Goal: Navigation & Orientation: Understand site structure

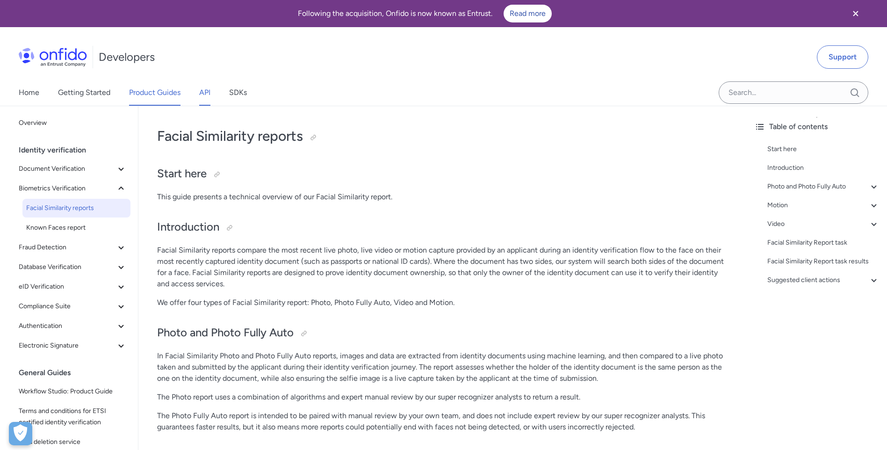
click at [207, 94] on link "API" at bounding box center [204, 92] width 11 height 26
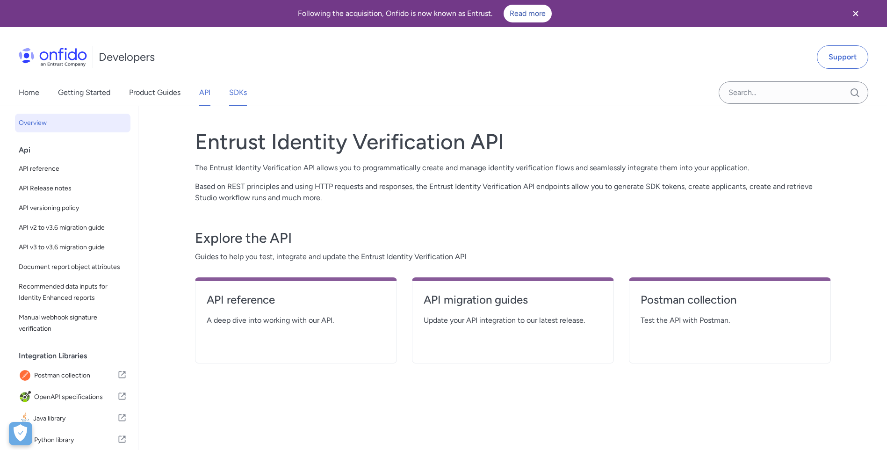
click at [241, 94] on link "SDKs" at bounding box center [238, 92] width 18 height 26
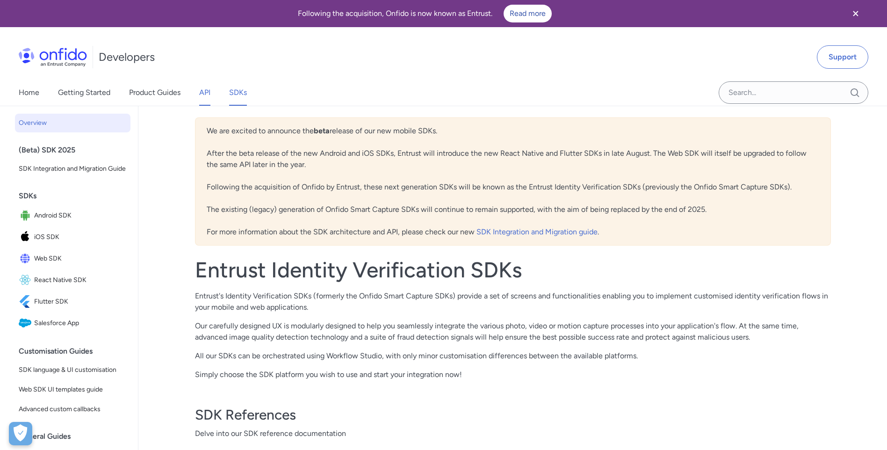
click at [207, 93] on link "API" at bounding box center [204, 92] width 11 height 26
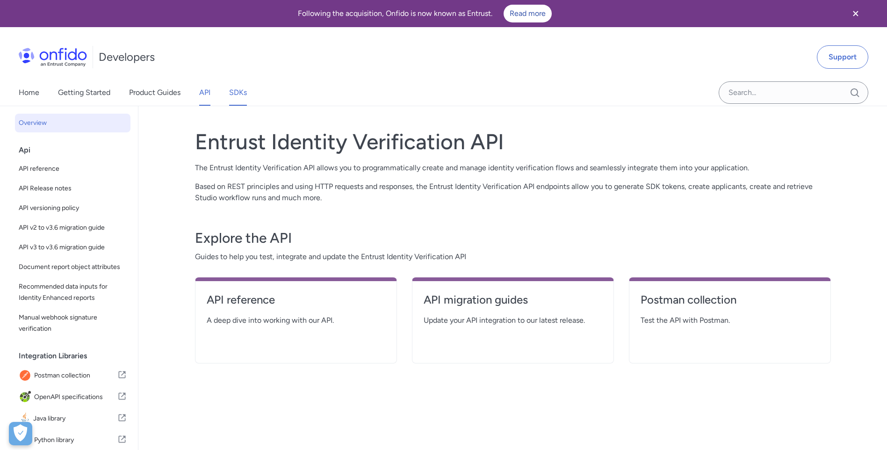
click at [236, 94] on link "SDKs" at bounding box center [238, 92] width 18 height 26
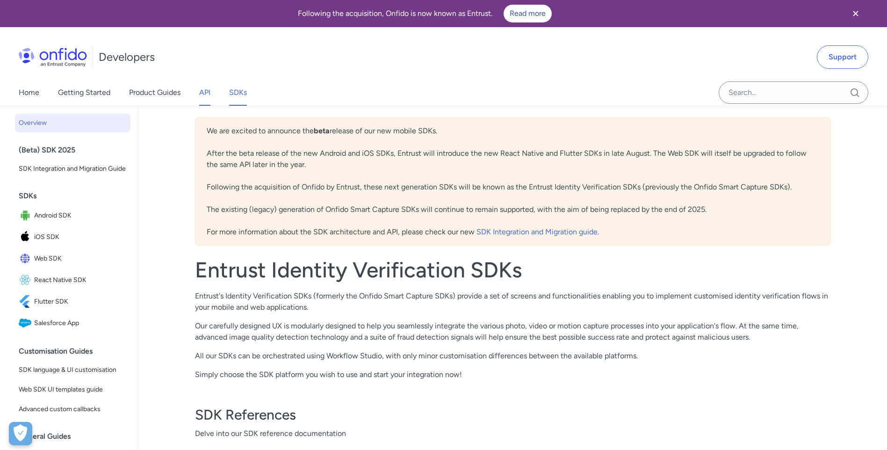
click at [208, 95] on link "API" at bounding box center [204, 92] width 11 height 26
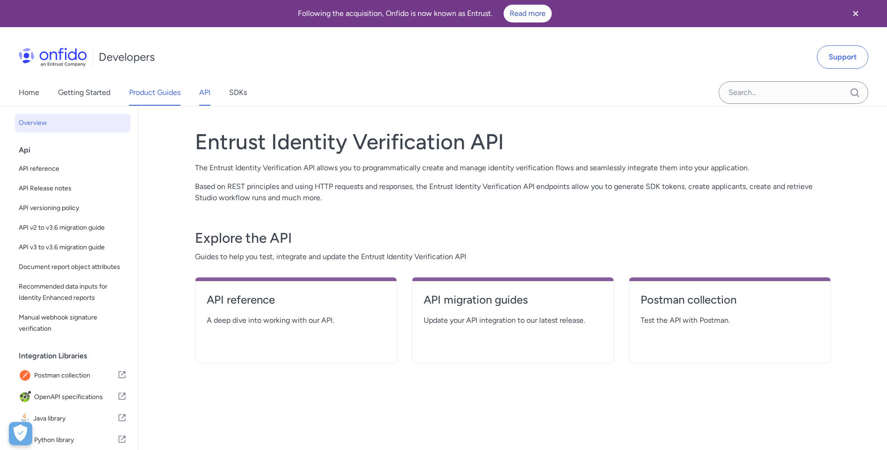
click at [163, 93] on link "Product Guides" at bounding box center [154, 92] width 51 height 26
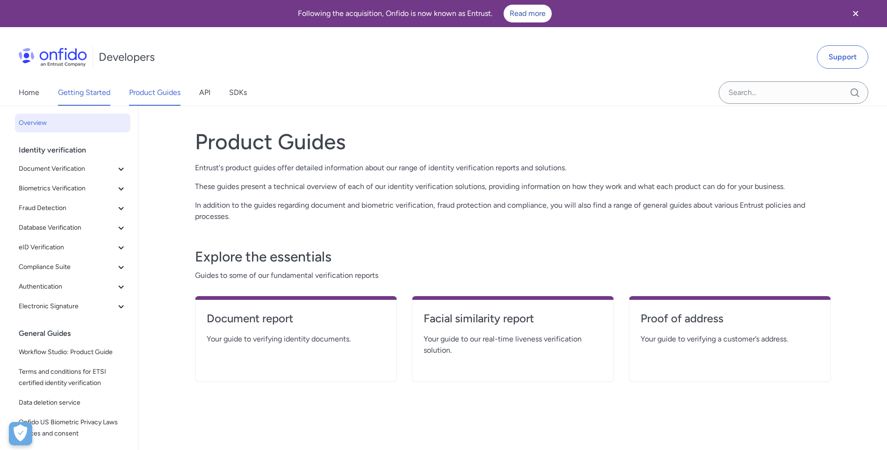
click at [99, 94] on link "Getting Started" at bounding box center [84, 92] width 52 height 26
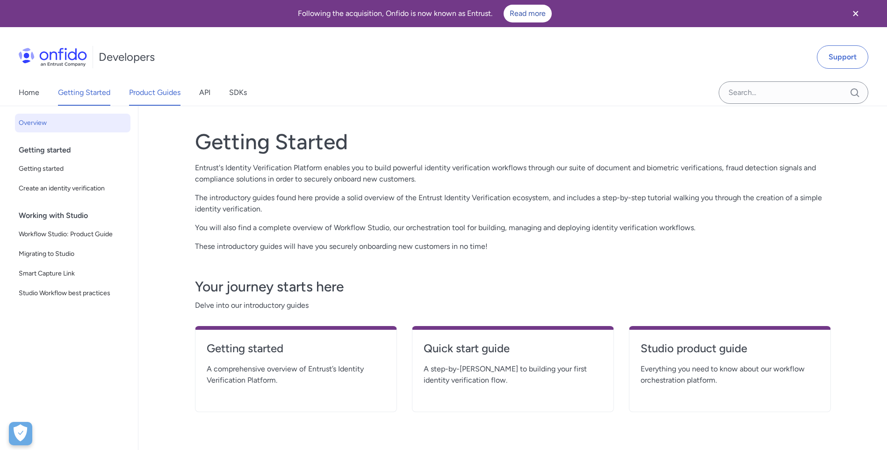
click at [158, 92] on link "Product Guides" at bounding box center [154, 92] width 51 height 26
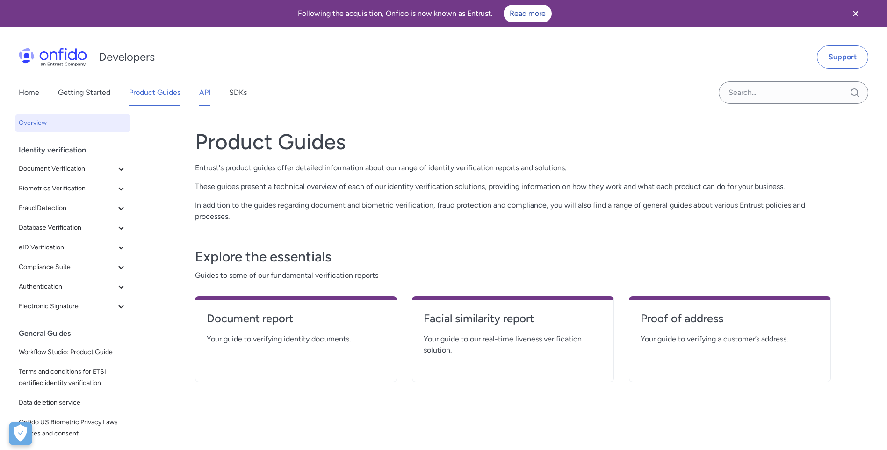
click at [201, 91] on link "API" at bounding box center [204, 92] width 11 height 26
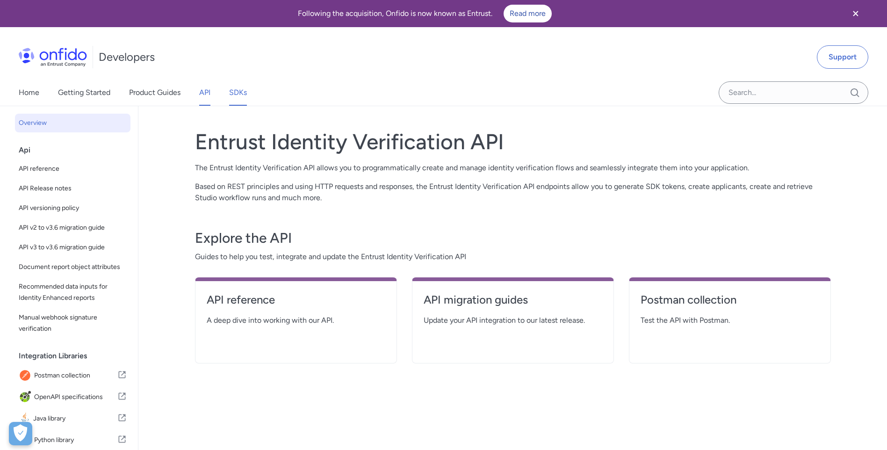
click at [236, 94] on link "SDKs" at bounding box center [238, 92] width 18 height 26
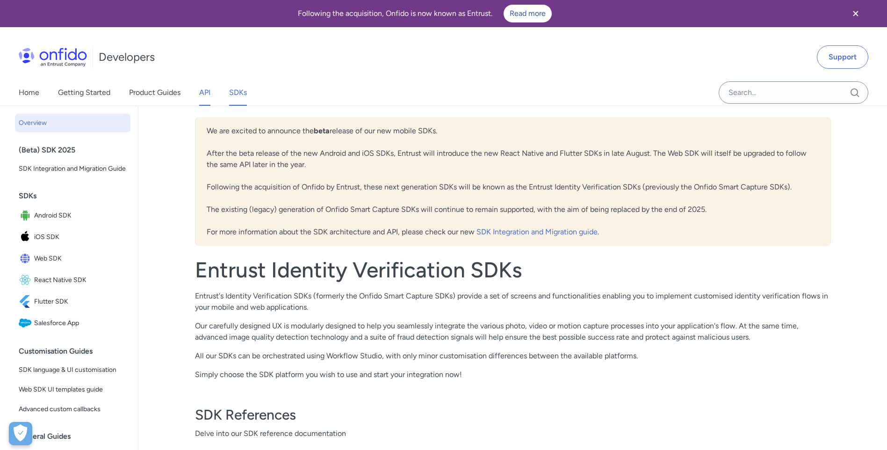
drag, startPoint x: 199, startPoint y: 88, endPoint x: 204, endPoint y: 90, distance: 5.6
click at [199, 88] on div "Home Getting Started Product Guides API SDKs" at bounding box center [142, 92] width 284 height 26
click at [209, 93] on link "API" at bounding box center [204, 92] width 11 height 26
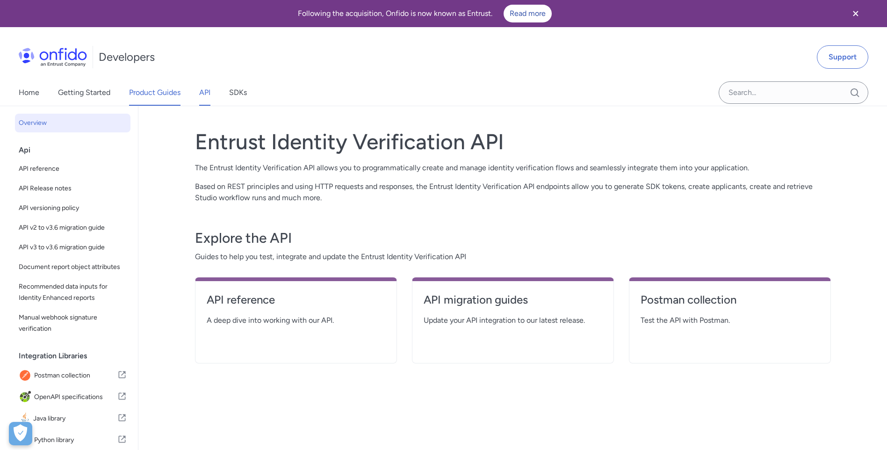
click at [162, 95] on link "Product Guides" at bounding box center [154, 92] width 51 height 26
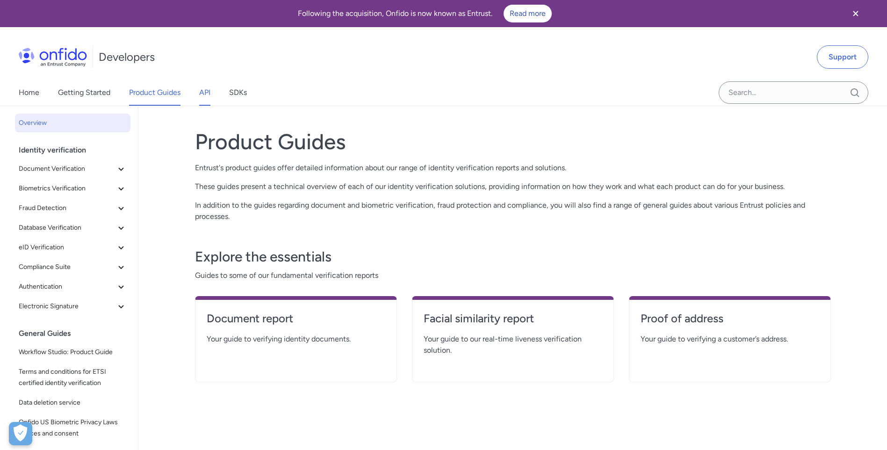
click at [207, 96] on link "API" at bounding box center [204, 92] width 11 height 26
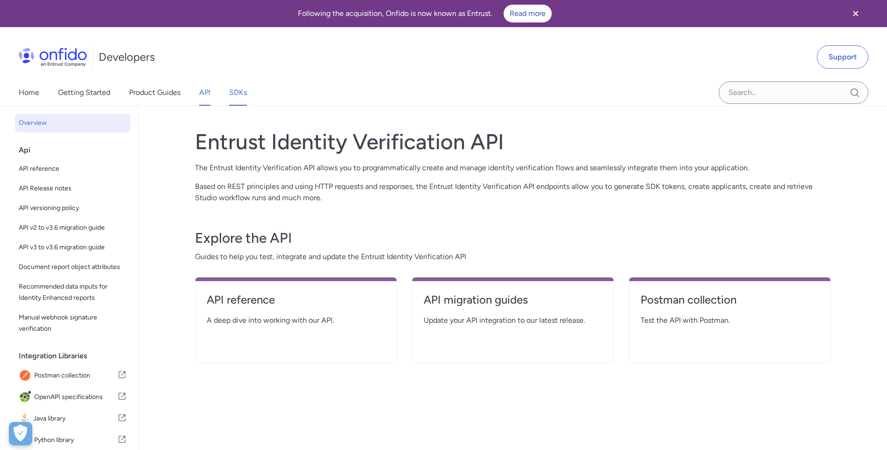
click at [231, 91] on link "SDKs" at bounding box center [238, 92] width 18 height 26
